Goal: Information Seeking & Learning: Learn about a topic

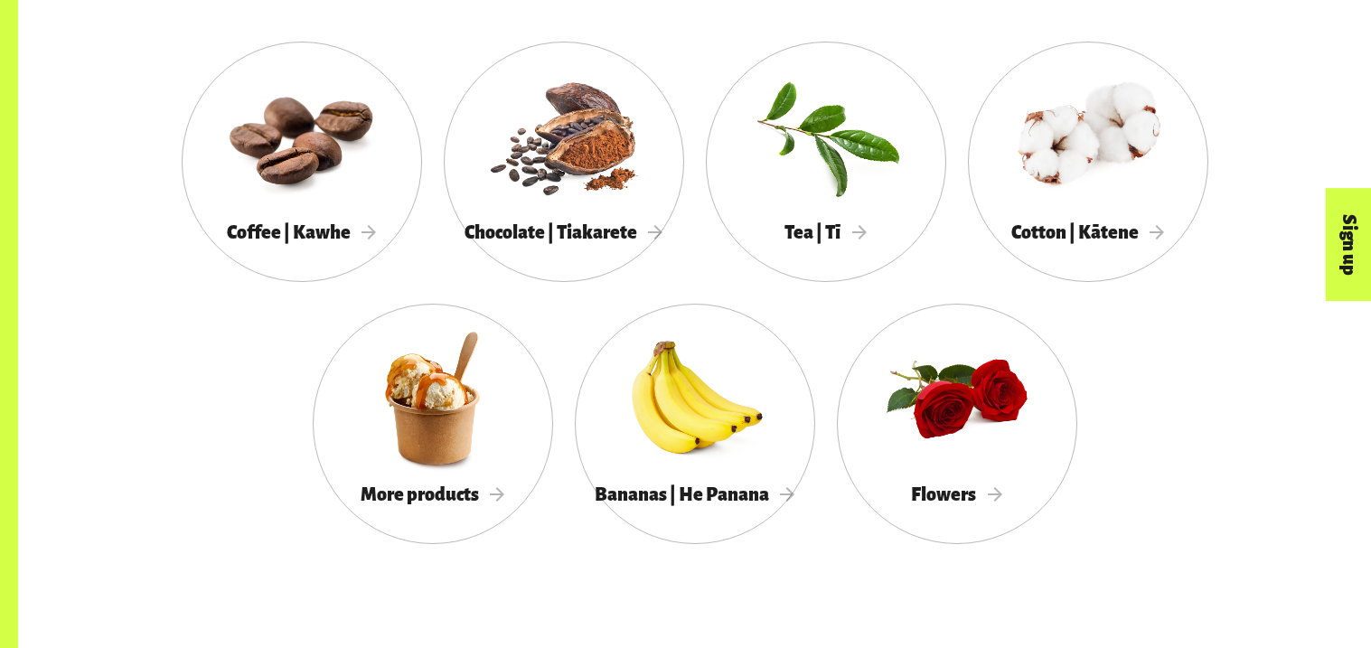
scroll to position [1734, 0]
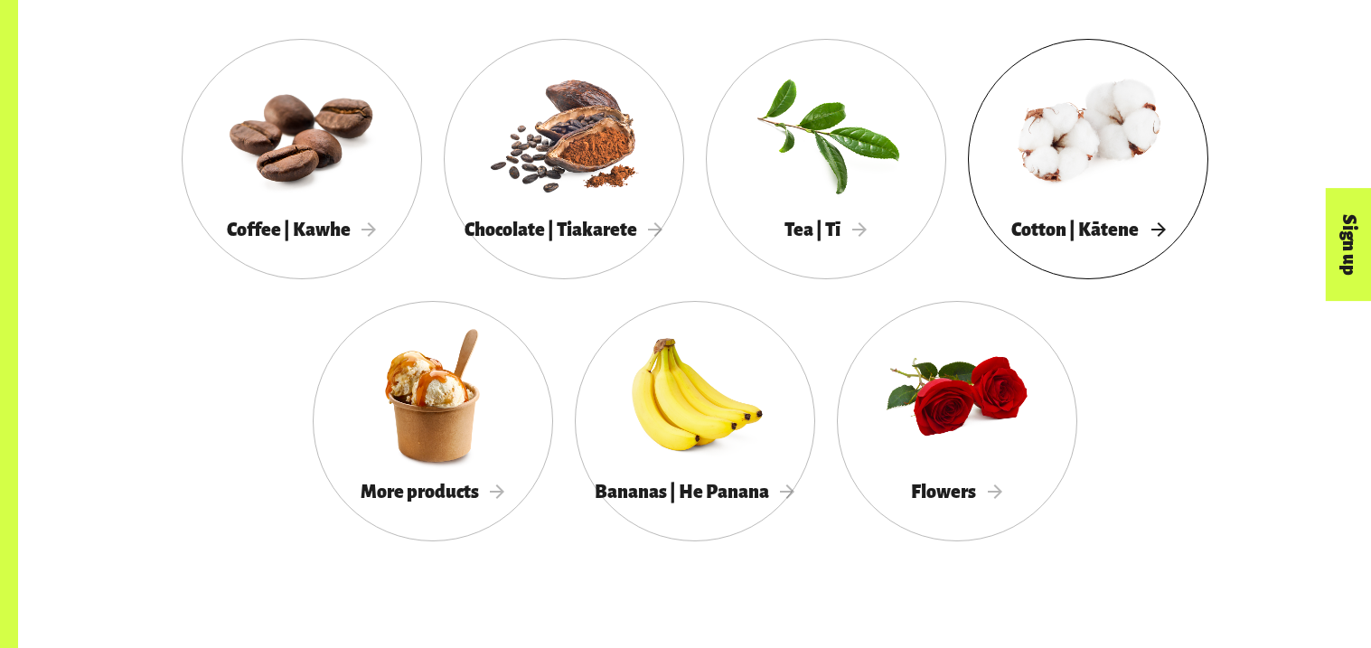
click at [1160, 228] on span "Cotton | Kātene" at bounding box center [1088, 230] width 154 height 20
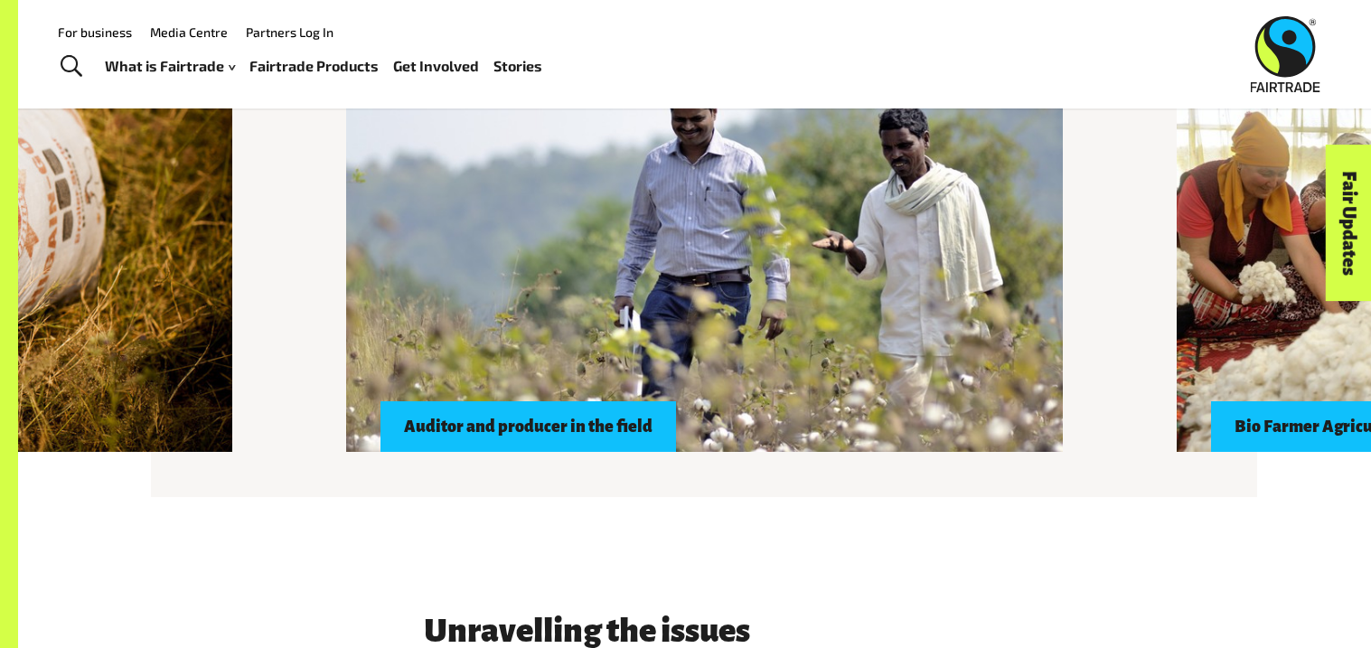
scroll to position [1589, 0]
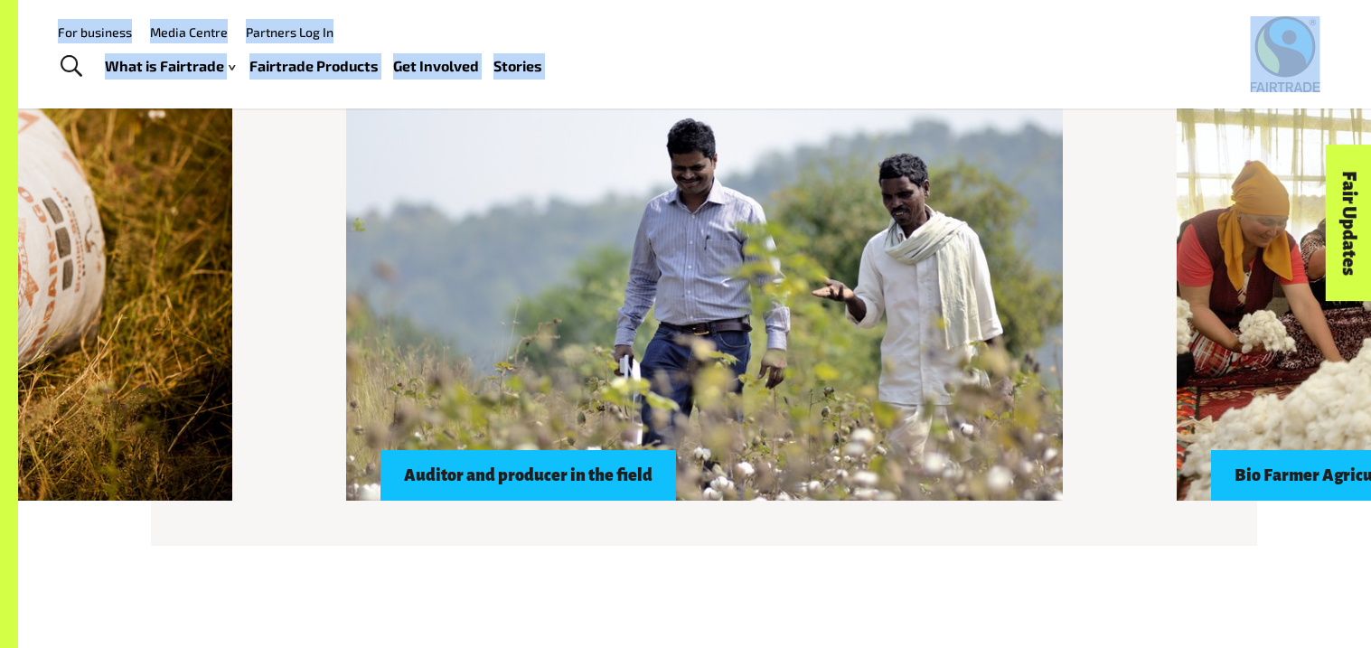
drag, startPoint x: 52, startPoint y: 95, endPoint x: 145, endPoint y: 109, distance: 95.1
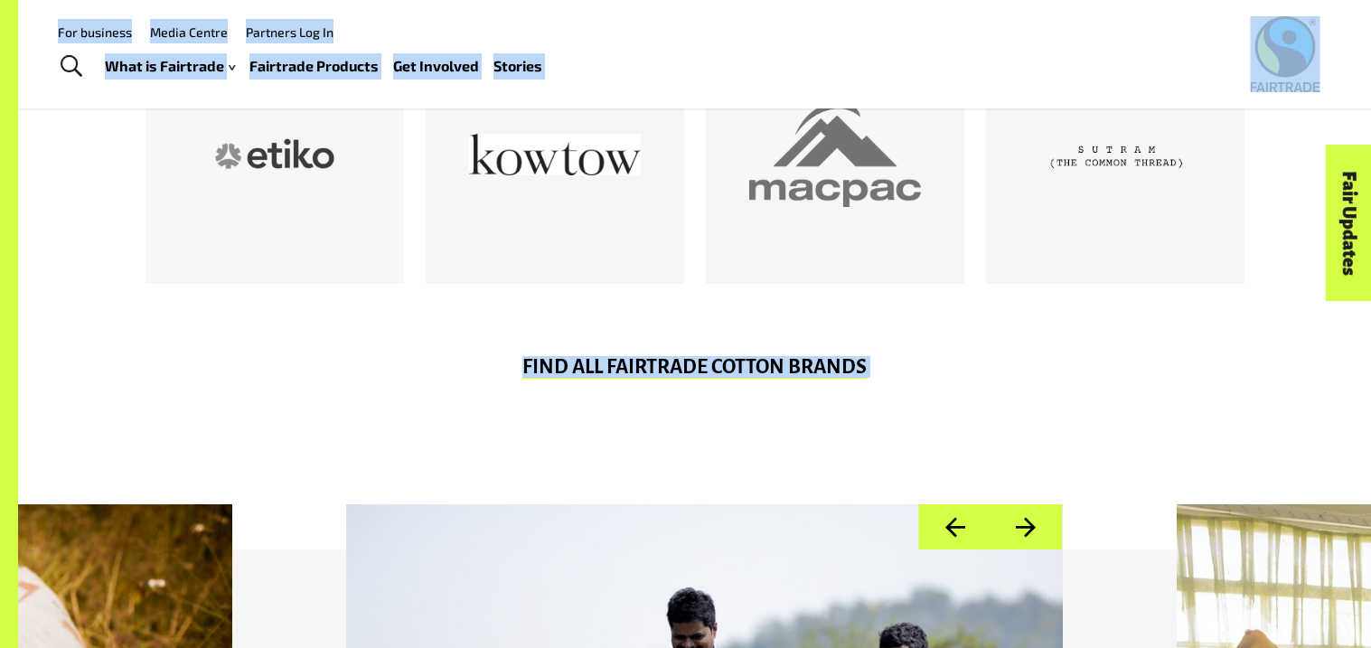
scroll to position [1120, 0]
click at [952, 533] on button "Previous" at bounding box center [954, 528] width 71 height 46
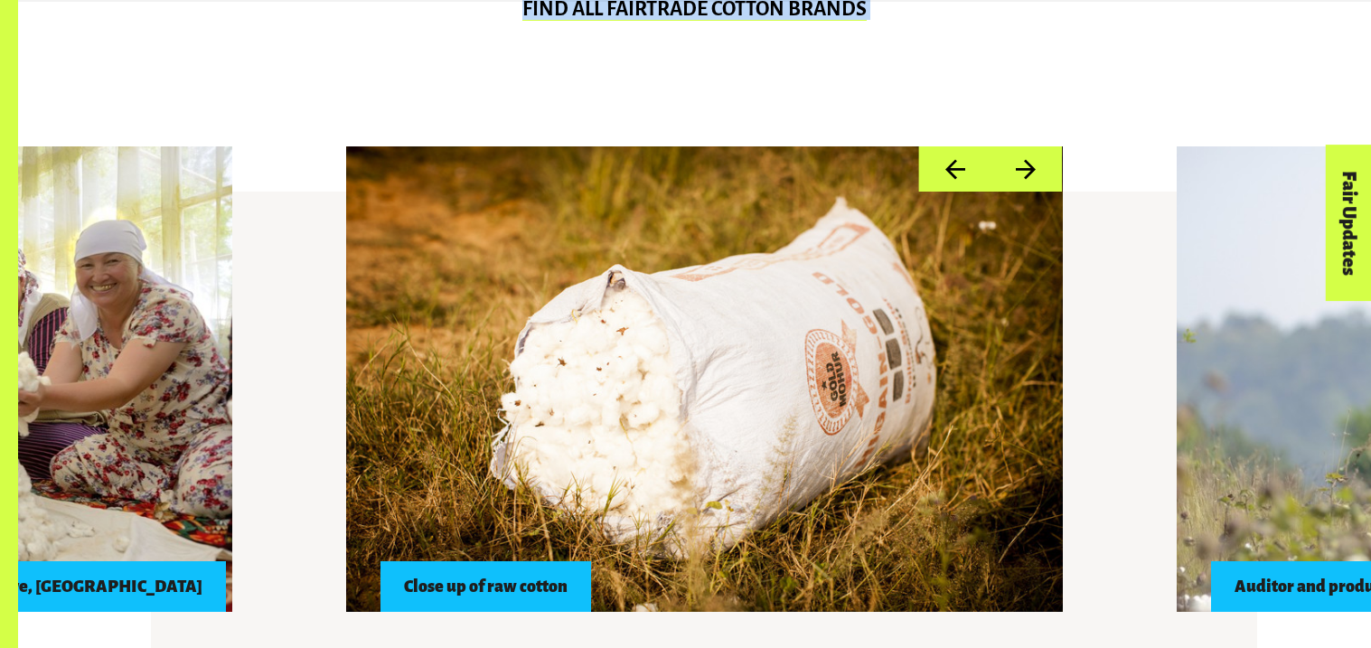
scroll to position [1481, 0]
